Goal: Find specific page/section: Find specific page/section

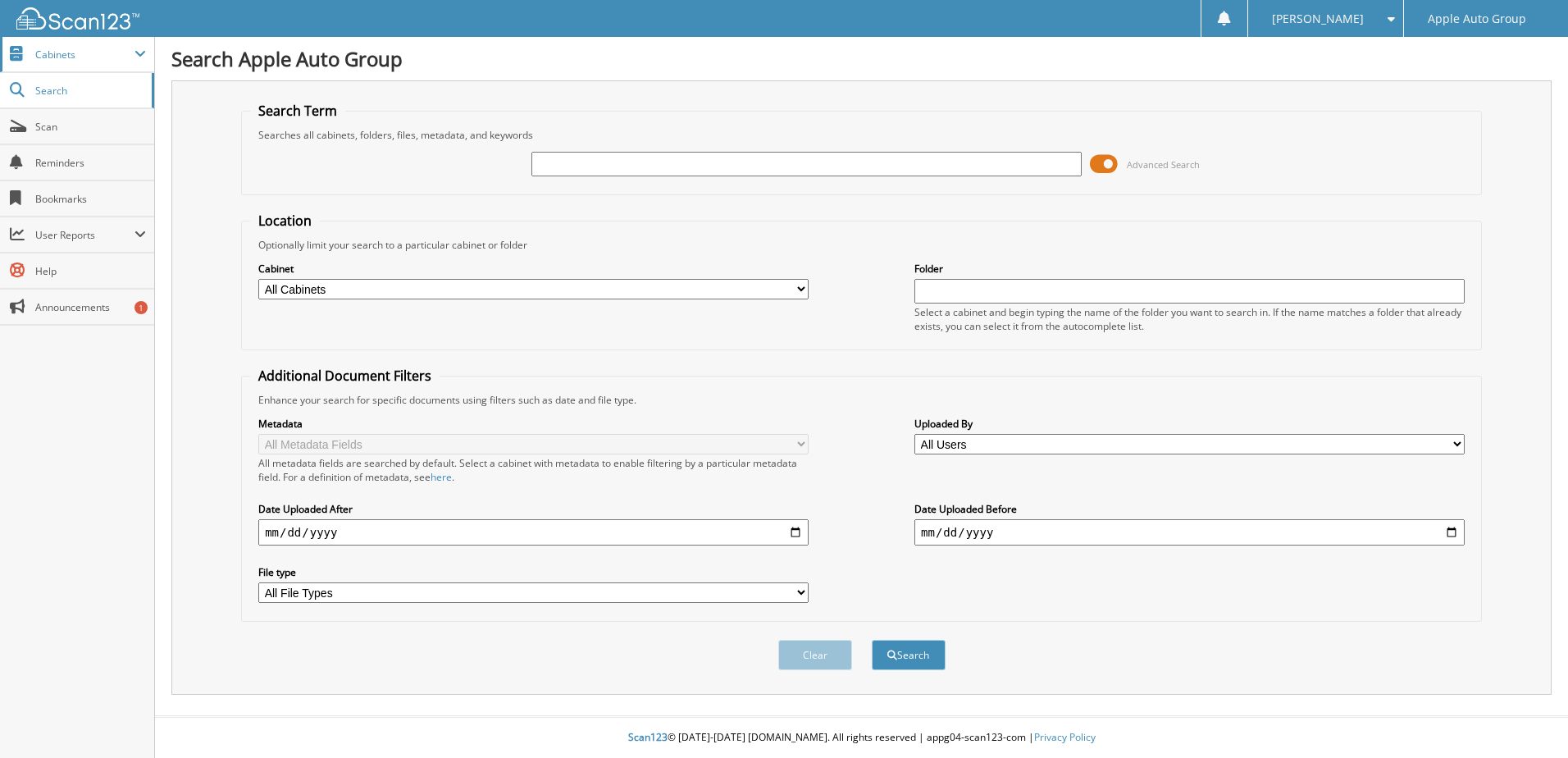
click at [62, 51] on span "Cabinets" at bounding box center [84, 55] width 100 height 14
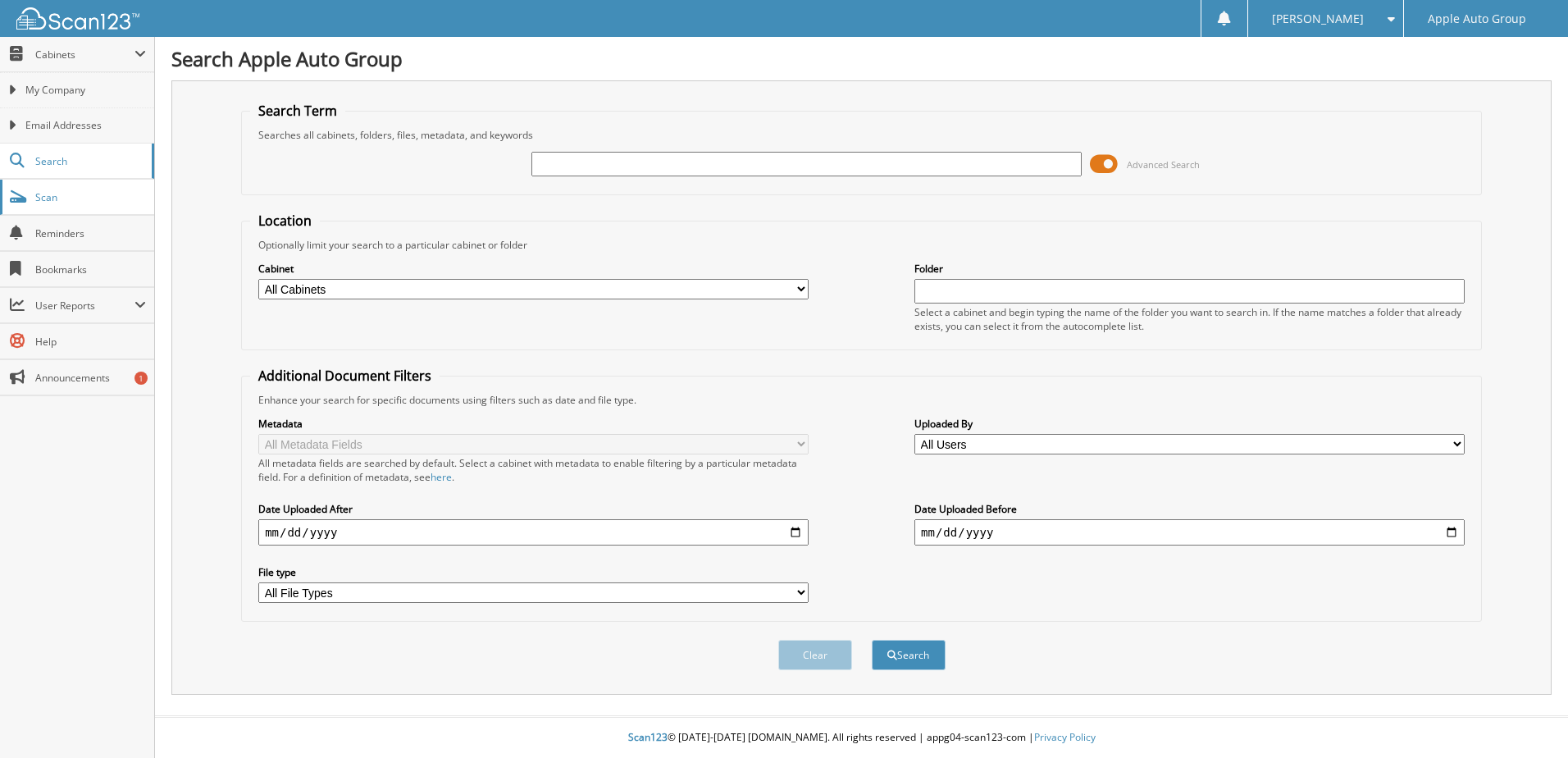
click at [72, 213] on link "Scan" at bounding box center [77, 196] width 154 height 35
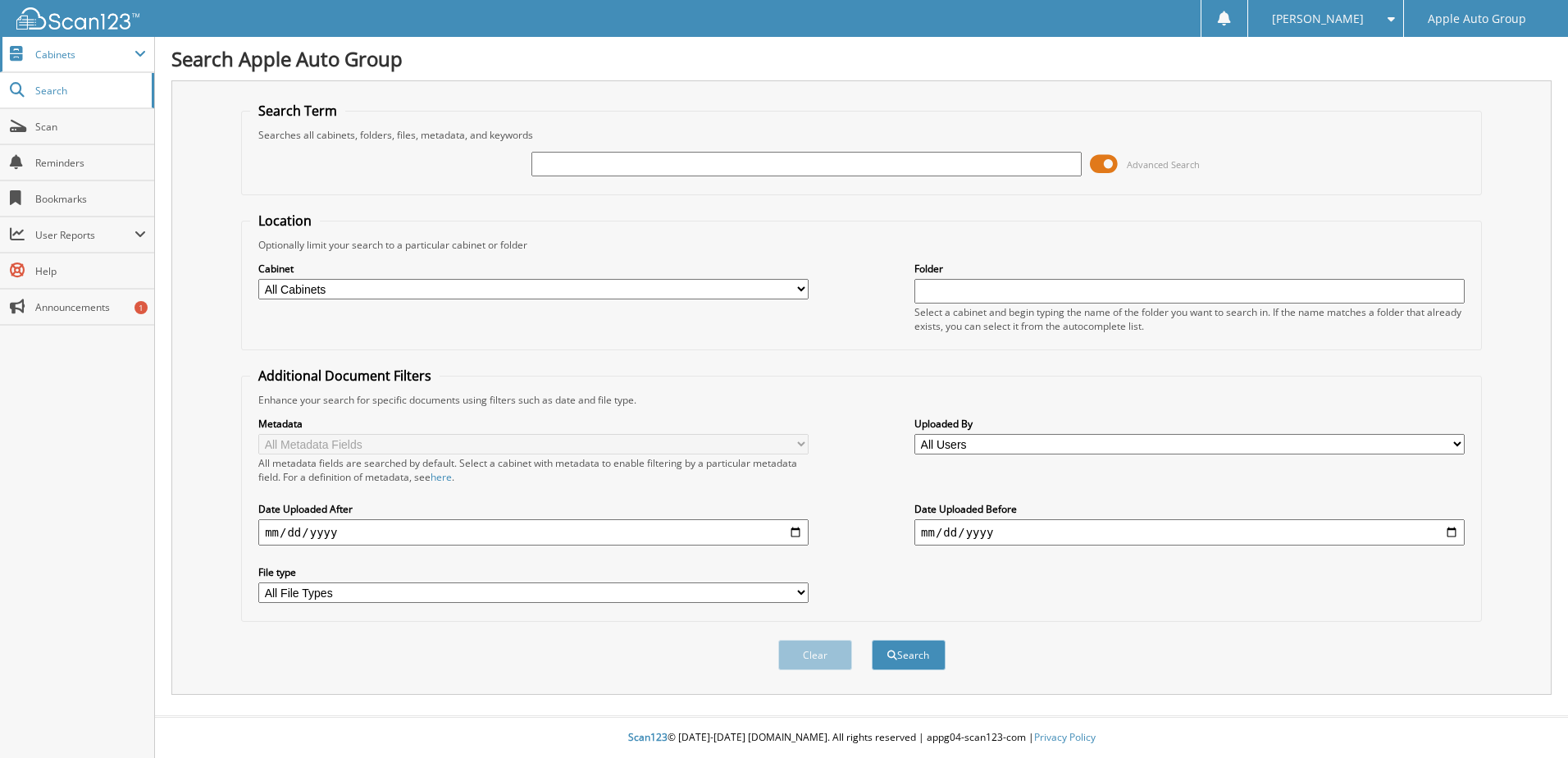
click at [60, 56] on span "Cabinets" at bounding box center [84, 55] width 100 height 14
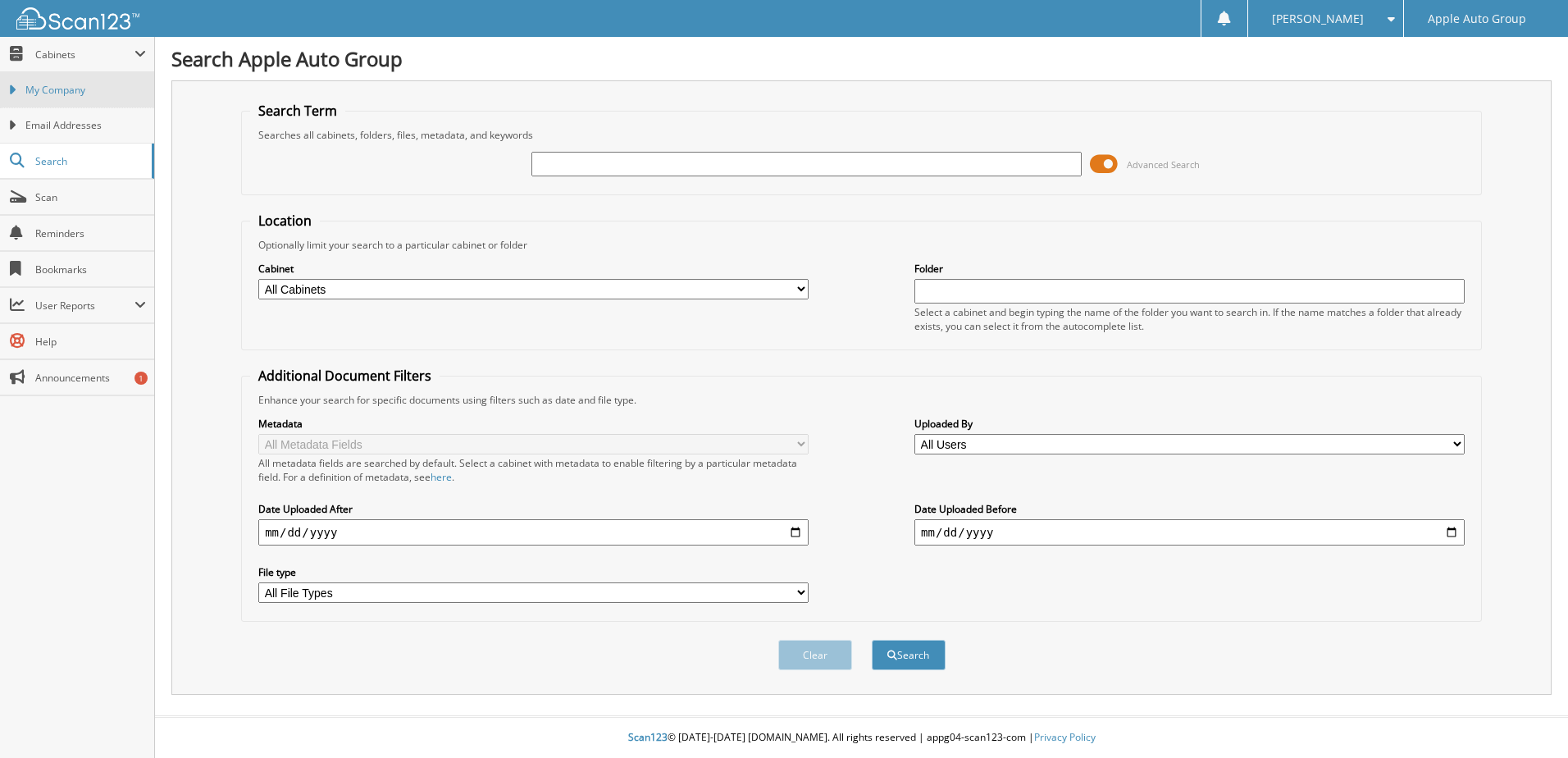
click at [51, 87] on span "My Company" at bounding box center [85, 90] width 120 height 14
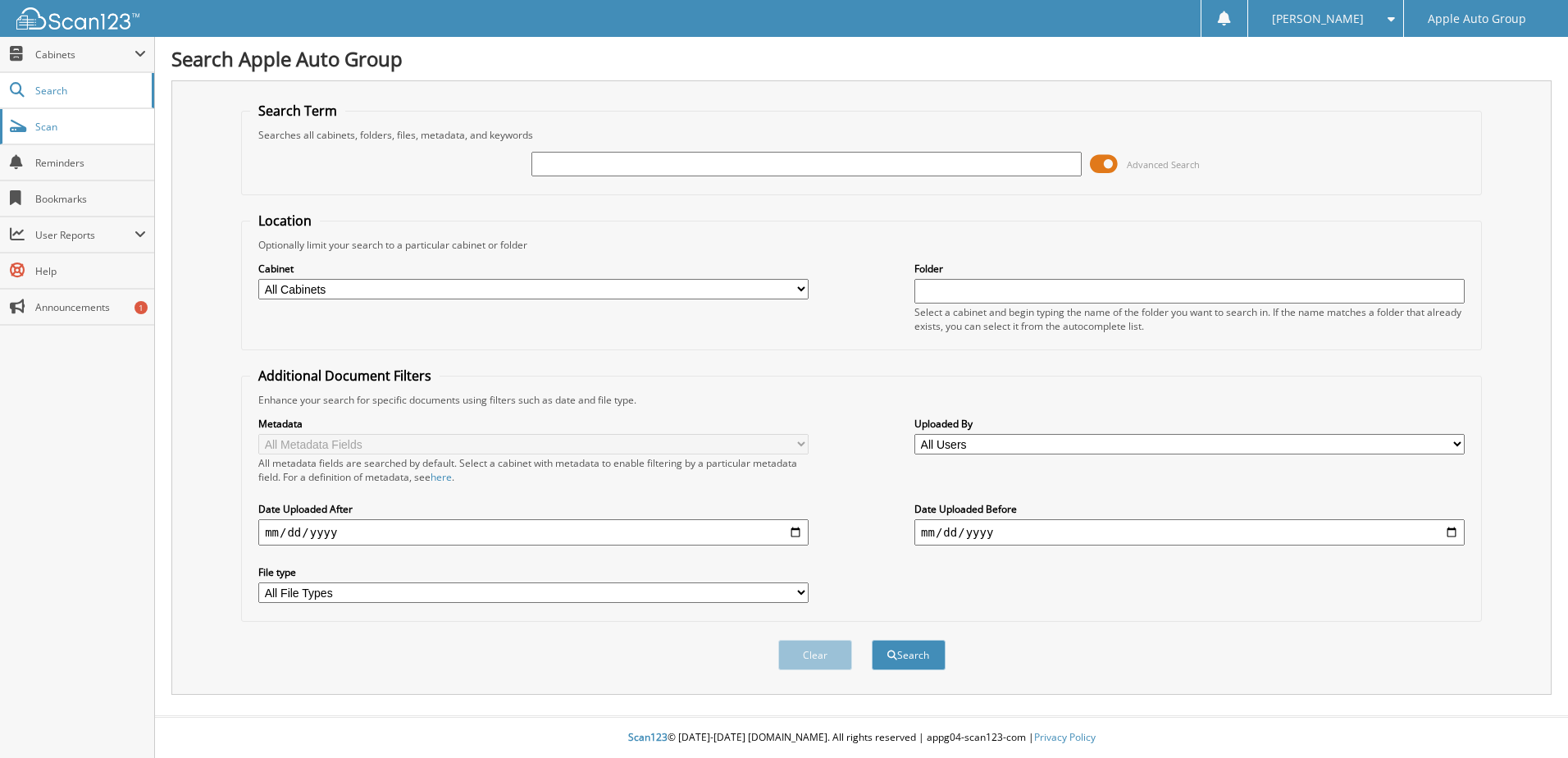
click at [40, 135] on link "Scan" at bounding box center [77, 126] width 154 height 35
